Goal: Task Accomplishment & Management: Manage account settings

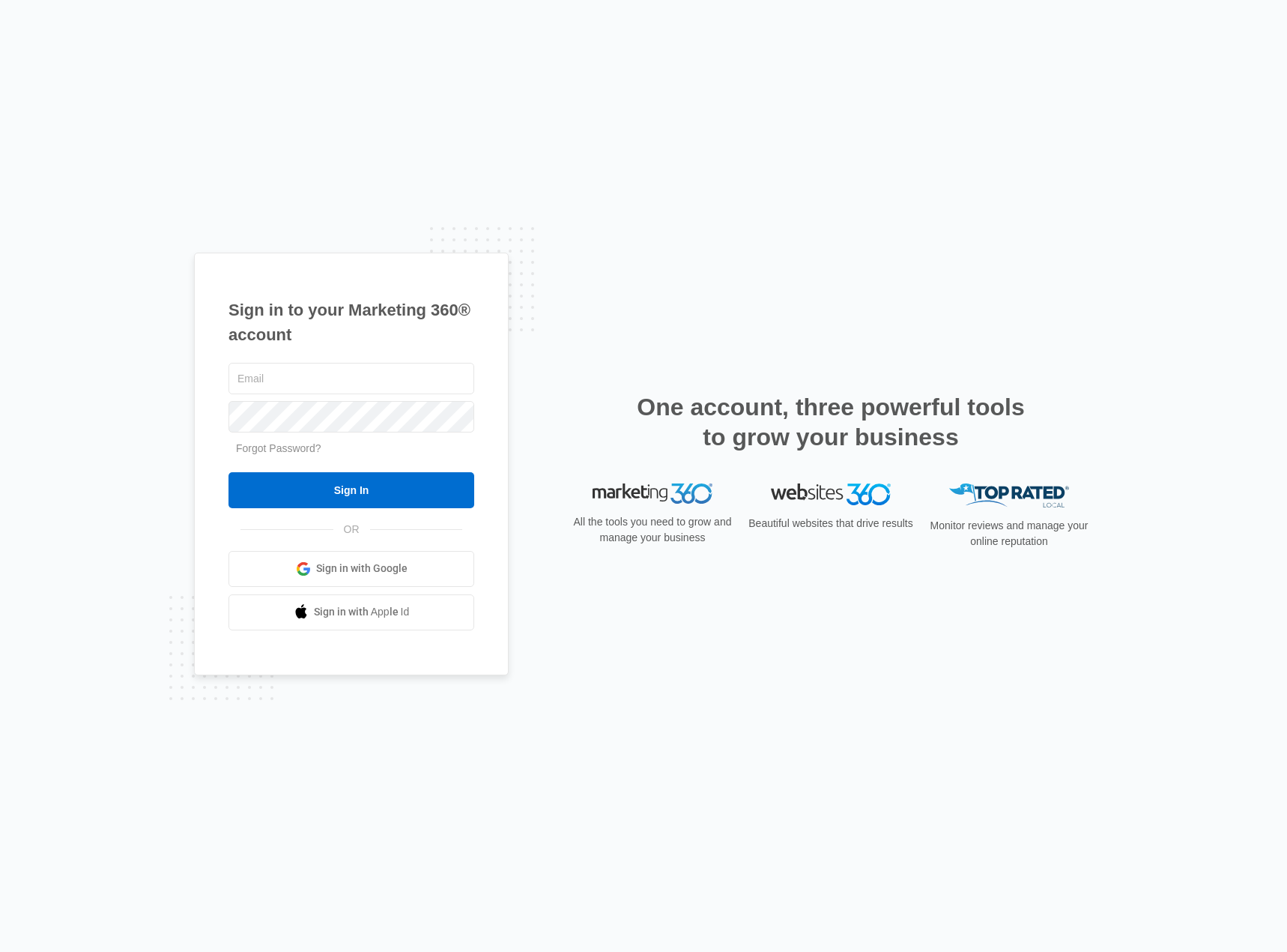
click at [359, 573] on span "Sign in with Google" at bounding box center [362, 569] width 91 height 16
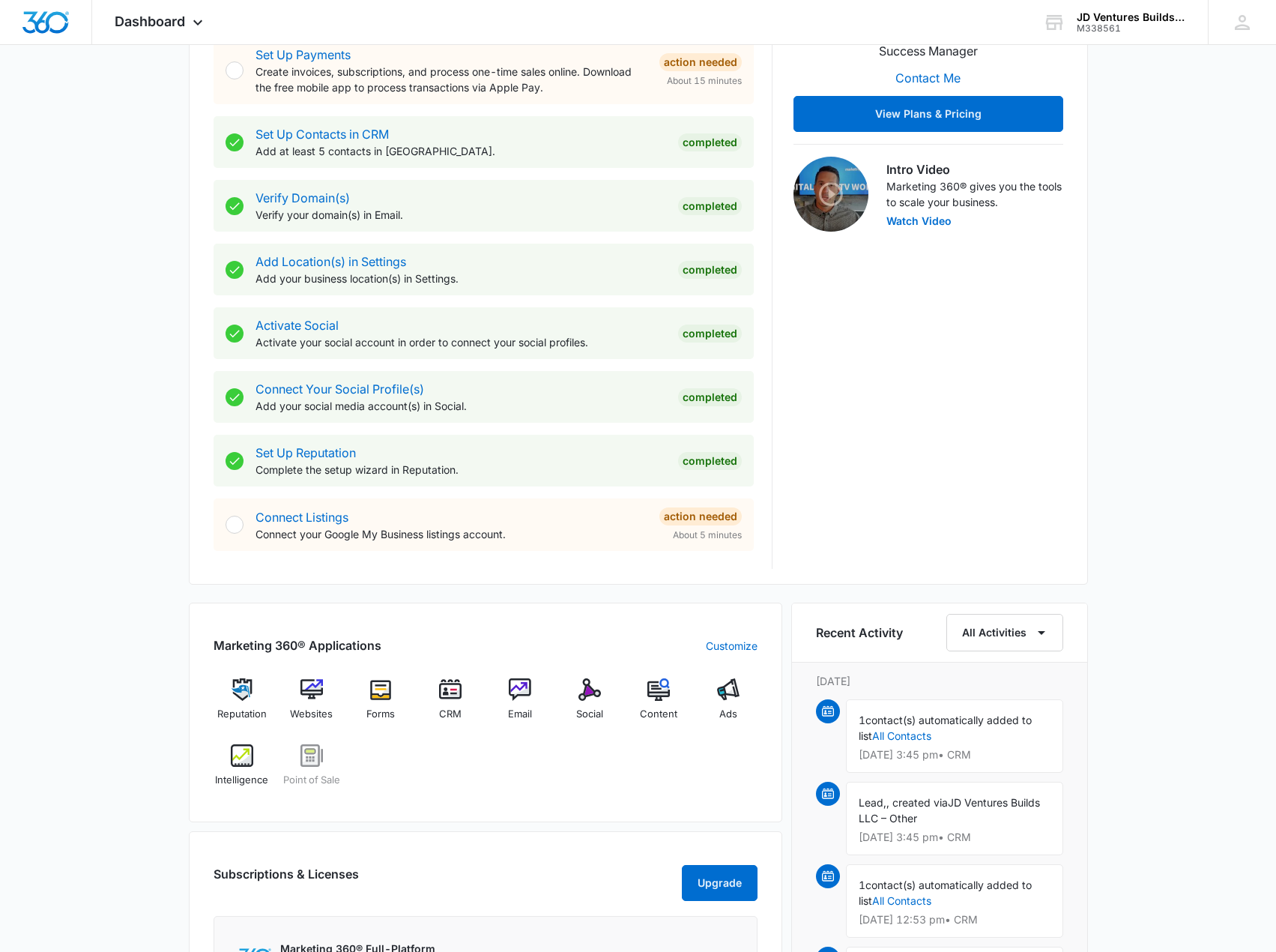
scroll to position [375, 0]
click at [319, 513] on link "Connect Listings" at bounding box center [302, 516] width 93 height 15
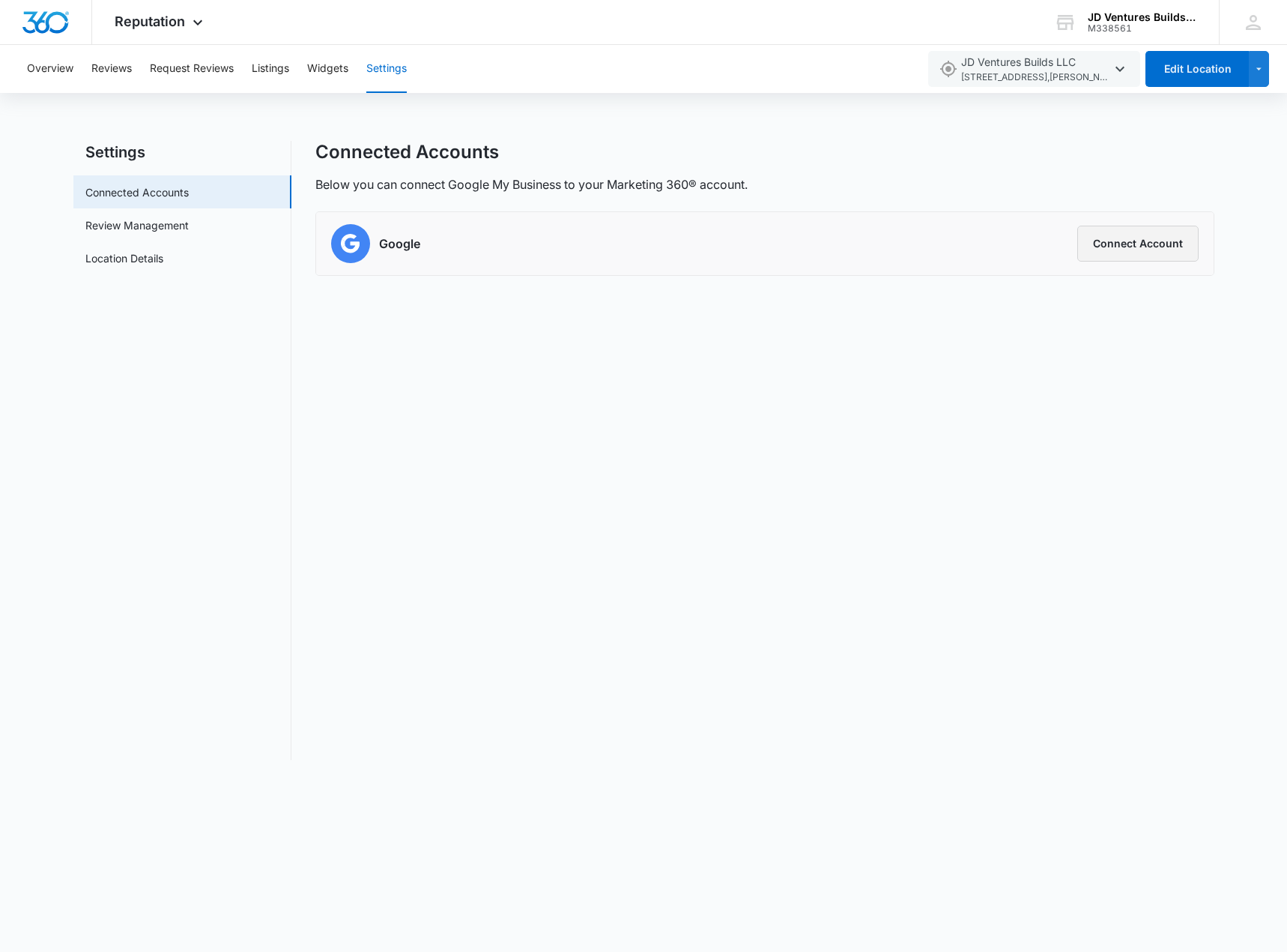
click at [1103, 244] on button "Connect Account" at bounding box center [1138, 244] width 121 height 36
